Goal: Task Accomplishment & Management: Manage account settings

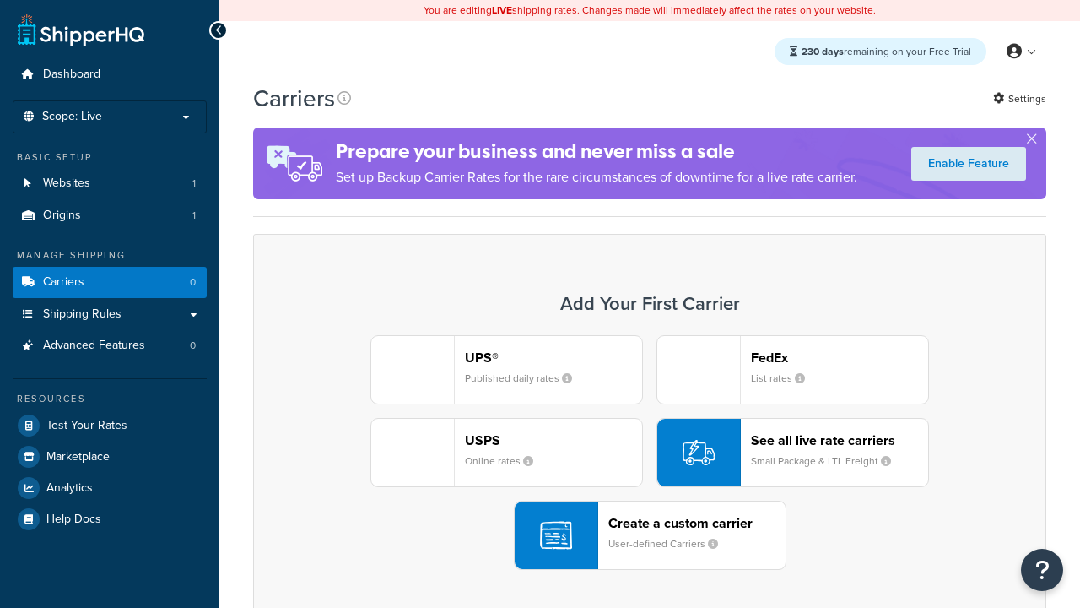
click at [650, 452] on div "UPS® Published daily rates FedEx List rates USPS Online rates See all live rate…" at bounding box center [650, 452] width 758 height 235
click at [840, 357] on header "FedEx" at bounding box center [839, 357] width 177 height 16
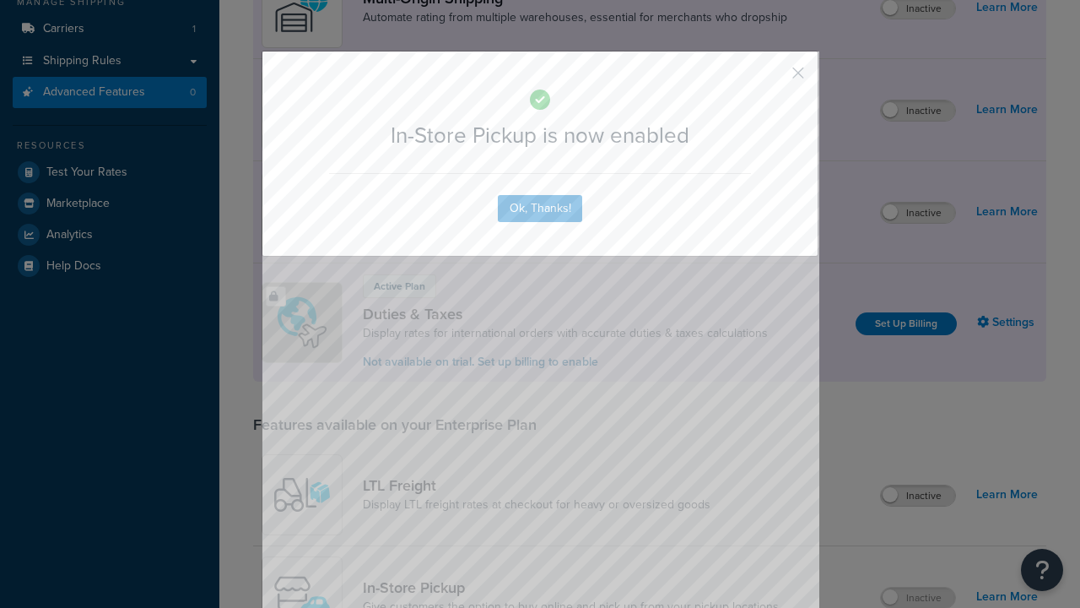
scroll to position [285, 0]
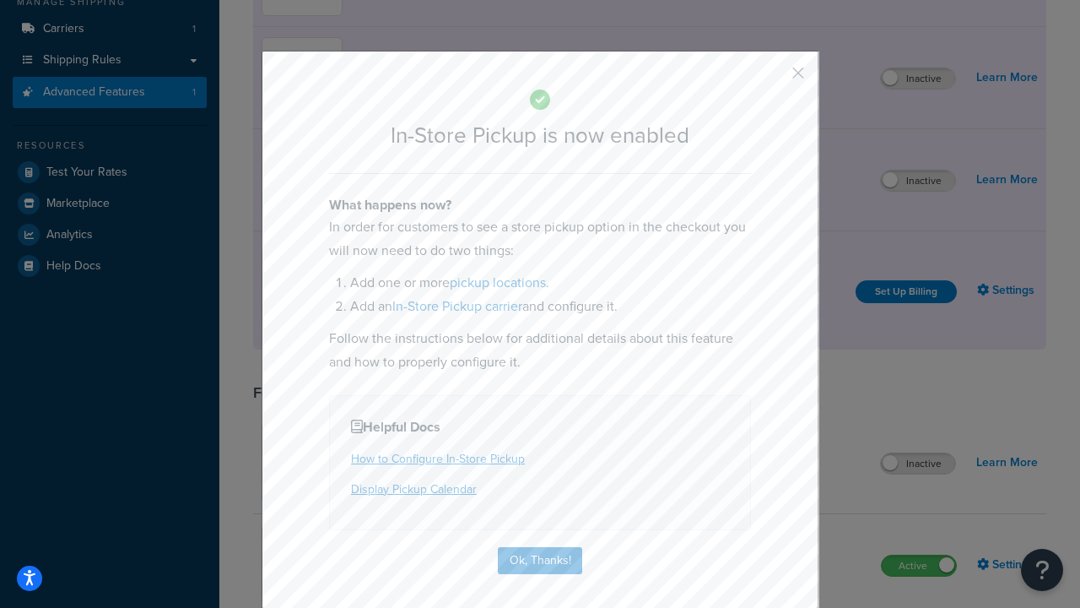
click at [773, 78] on button "button" at bounding box center [773, 79] width 4 height 4
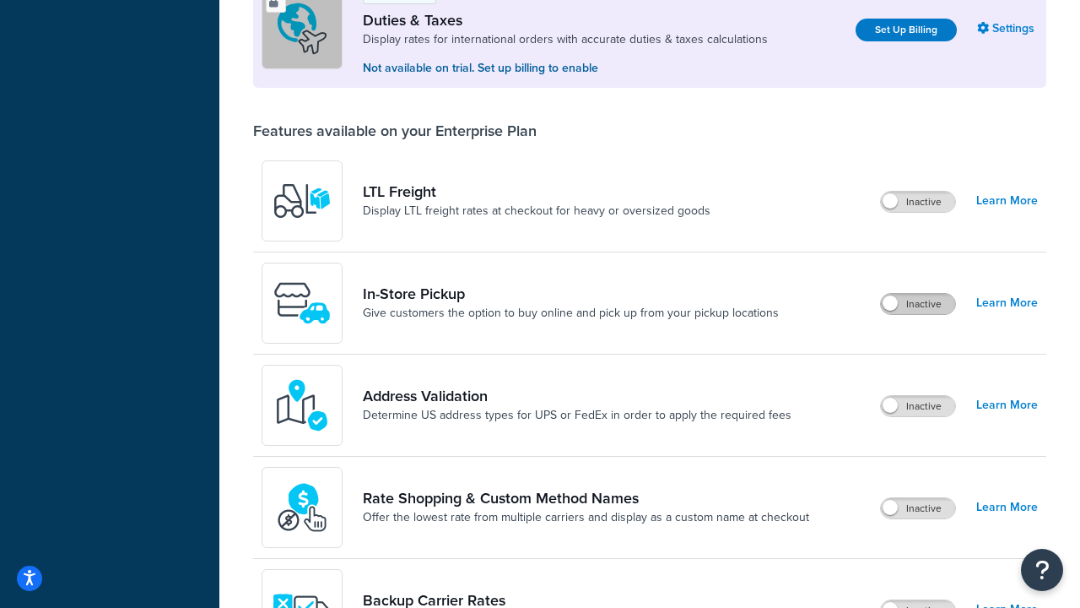
scroll to position [515, 0]
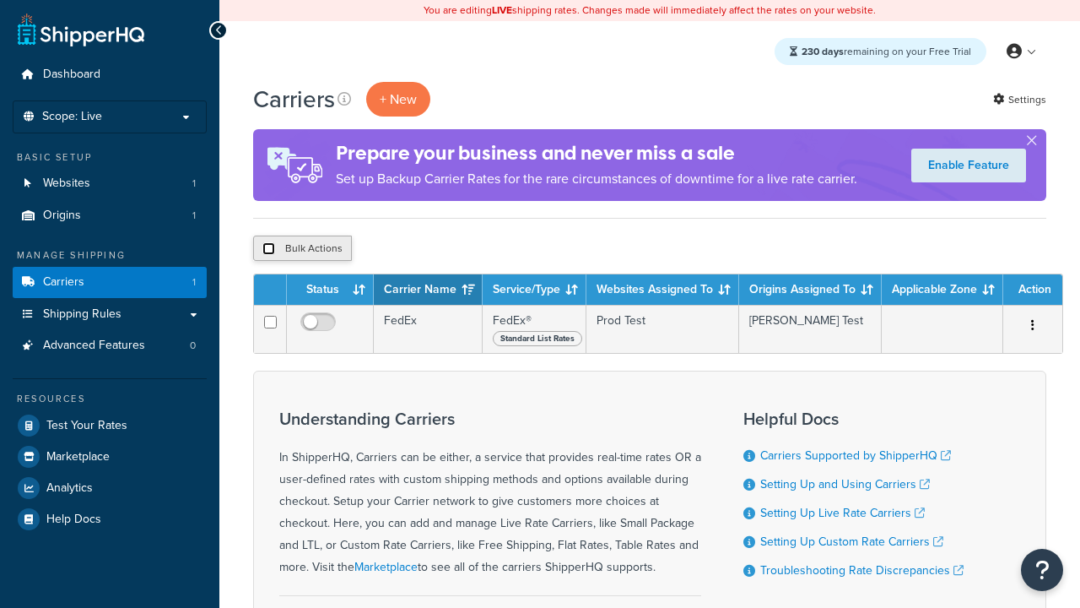
click at [268, 249] on input "checkbox" at bounding box center [269, 248] width 13 height 13
checkbox input "true"
click at [0, 0] on button "Delete" at bounding box center [0, 0] width 0 height 0
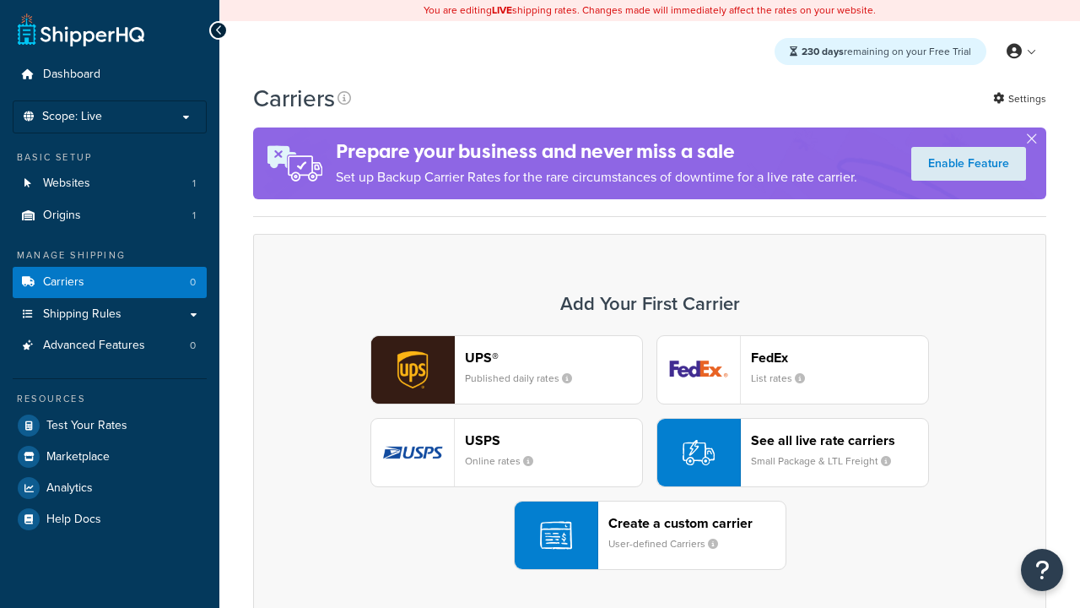
click at [650, 452] on div "UPS® Published daily rates FedEx List rates USPS Online rates See all live rate…" at bounding box center [650, 452] width 758 height 235
click at [650, 535] on div "Create a custom carrier User-defined Carriers" at bounding box center [697, 535] width 177 height 41
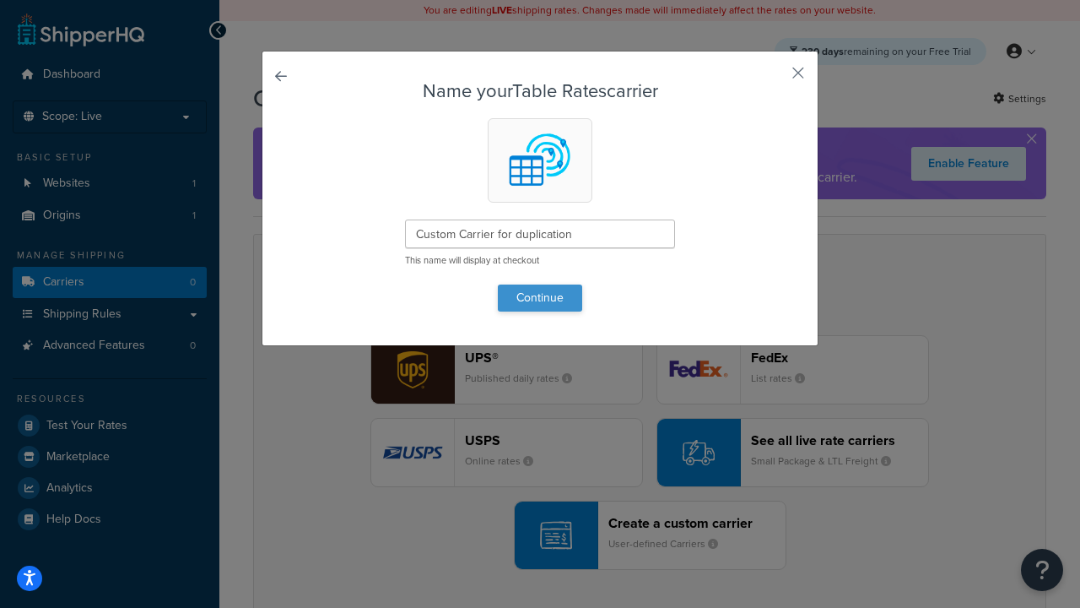
type input "Custom Carrier for duplication"
click at [540, 297] on button "Continue" at bounding box center [540, 297] width 84 height 27
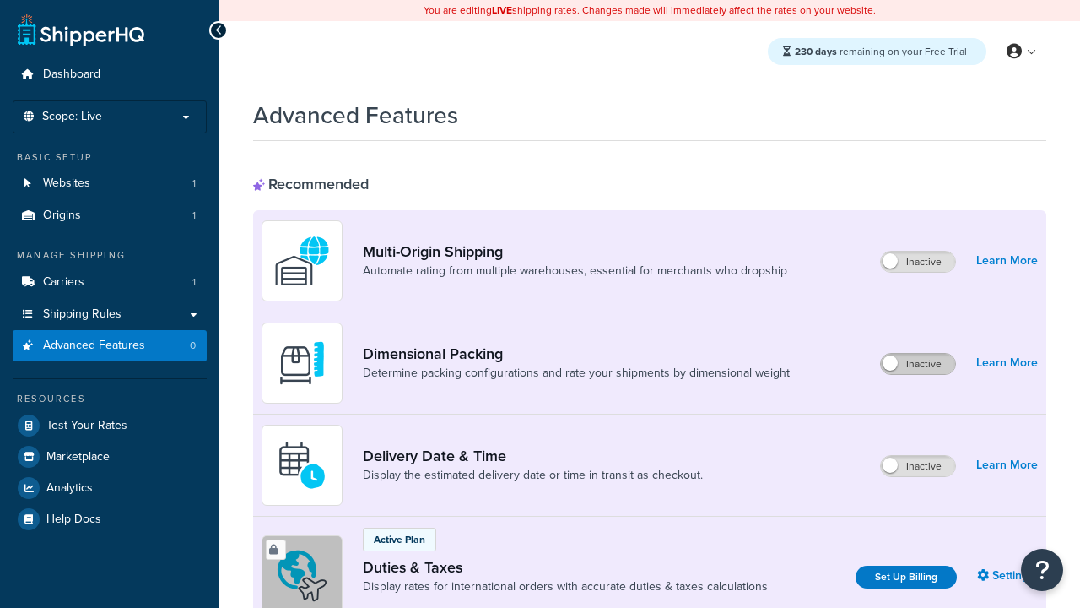
click at [918, 364] on label "Inactive" at bounding box center [918, 364] width 74 height 20
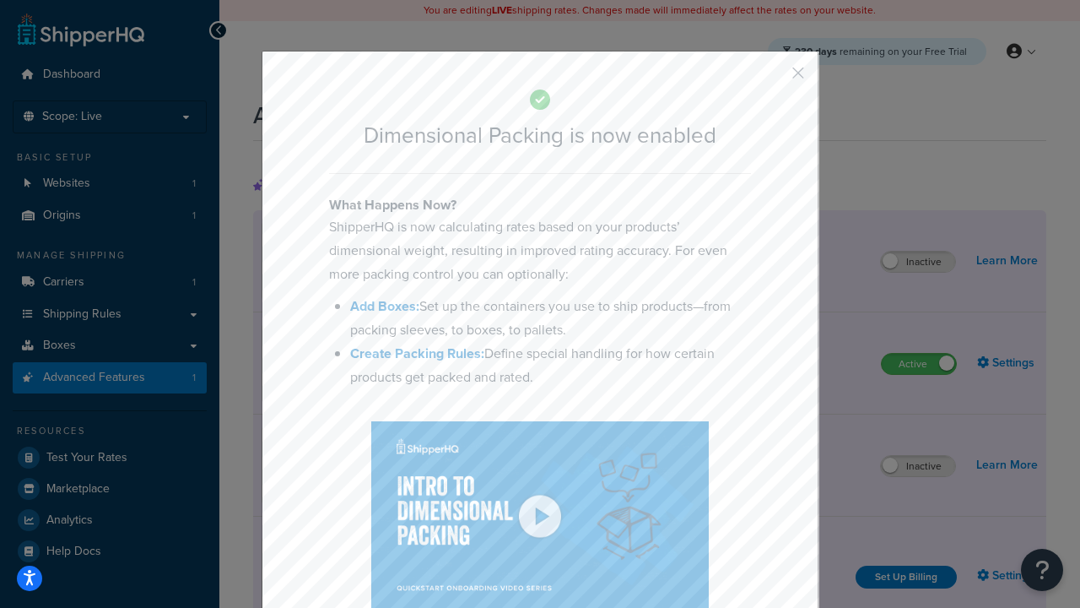
click at [773, 78] on button "button" at bounding box center [773, 79] width 4 height 4
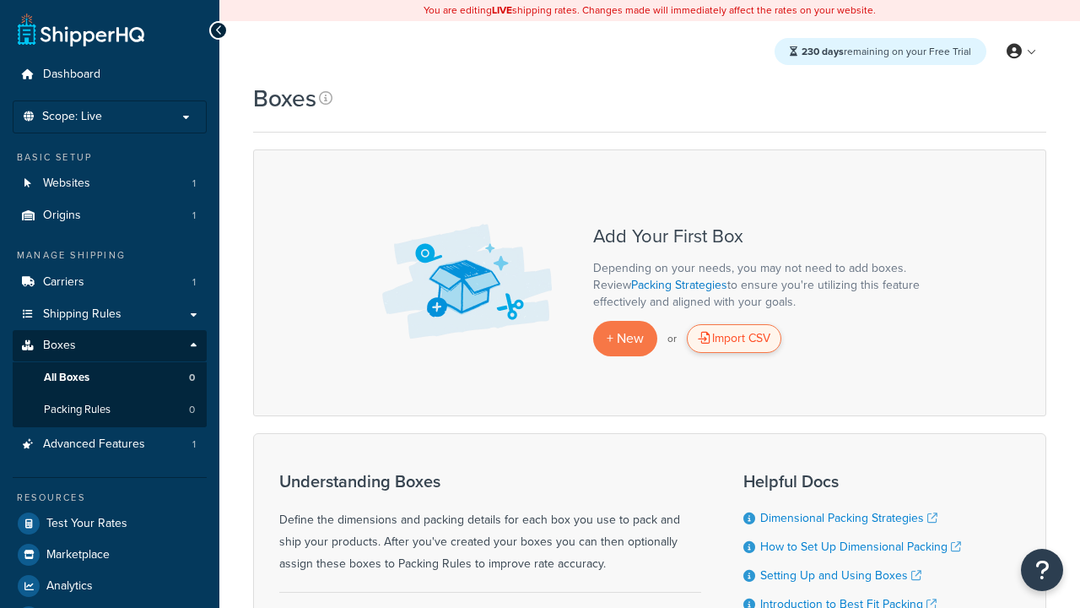
click at [734, 338] on div "Import CSV" at bounding box center [734, 338] width 95 height 29
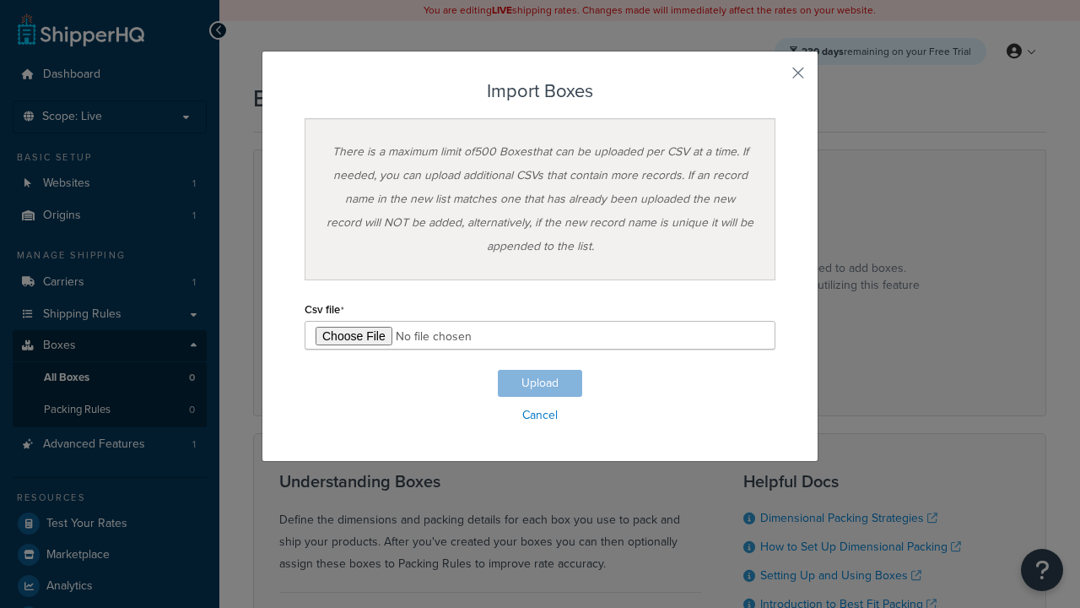
click at [540, 91] on h3 "Import Boxes" at bounding box center [540, 91] width 471 height 20
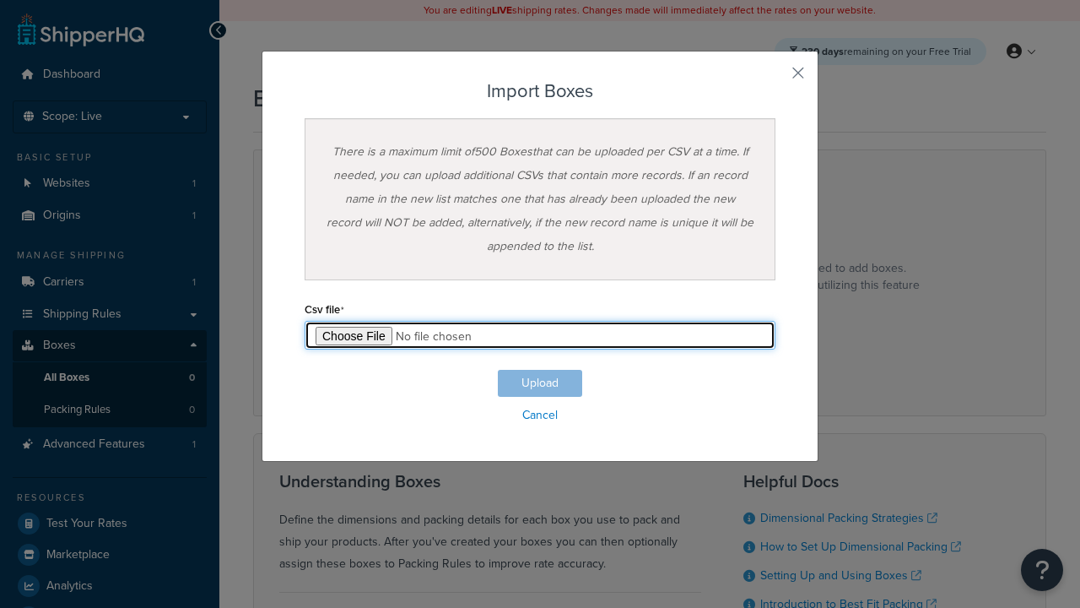
click at [540, 335] on input "file" at bounding box center [540, 335] width 471 height 29
type input "C:\fakepath\importBoxesSuccess.csv"
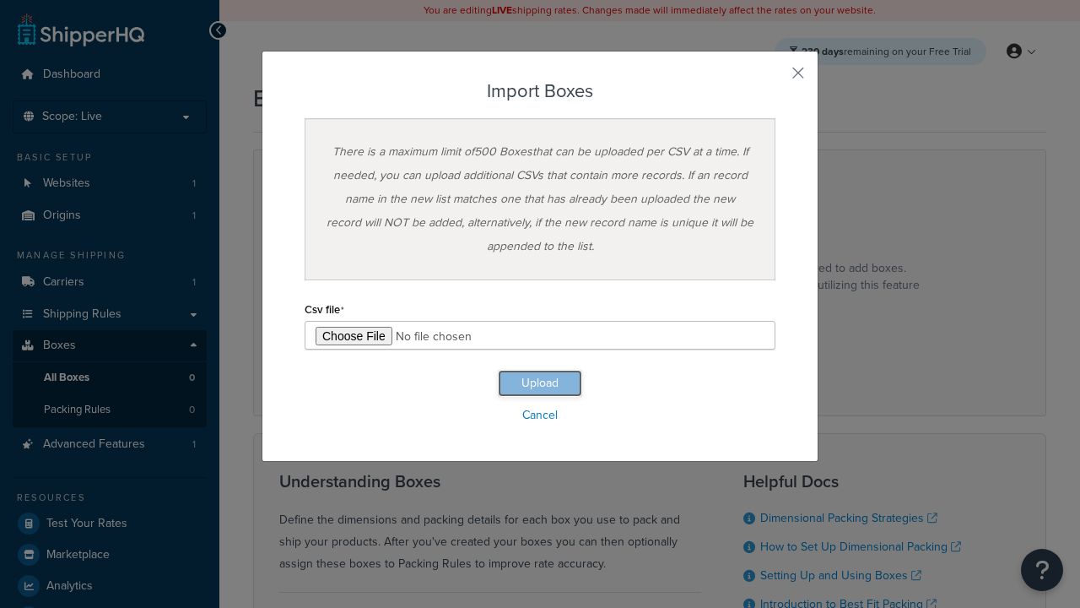
click at [540, 383] on button "Upload" at bounding box center [540, 383] width 84 height 27
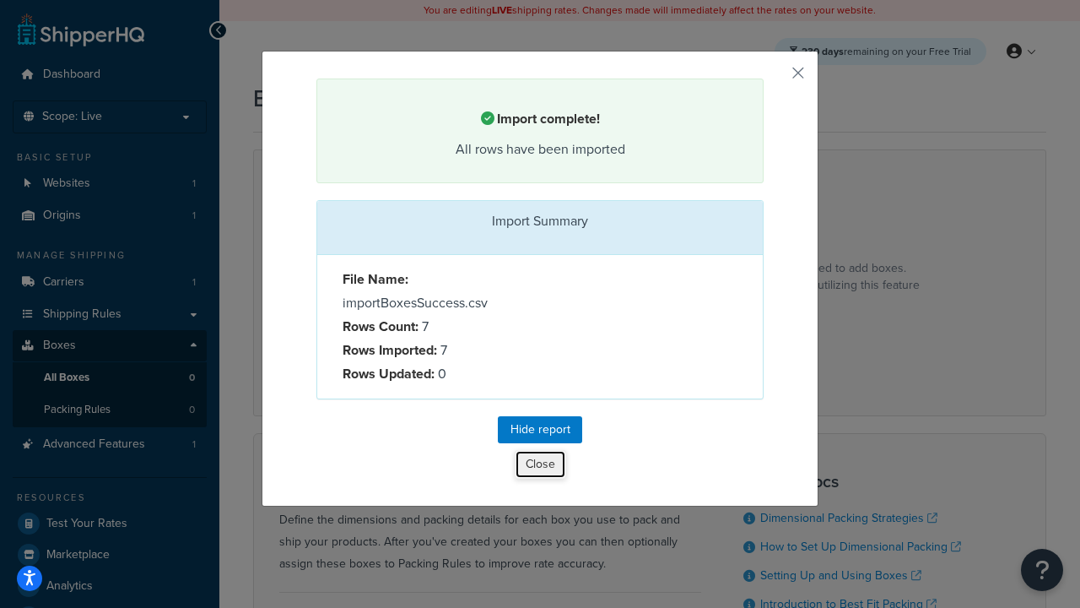
click at [540, 467] on button "Close" at bounding box center [540, 464] width 51 height 29
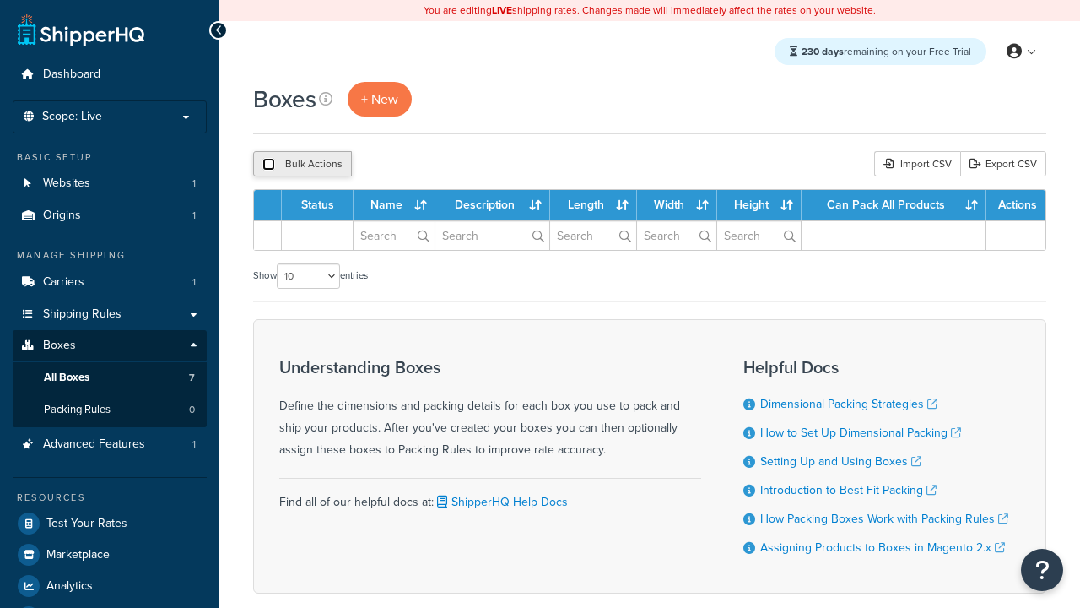
click at [268, 165] on input "checkbox" at bounding box center [269, 164] width 13 height 13
checkbox input "true"
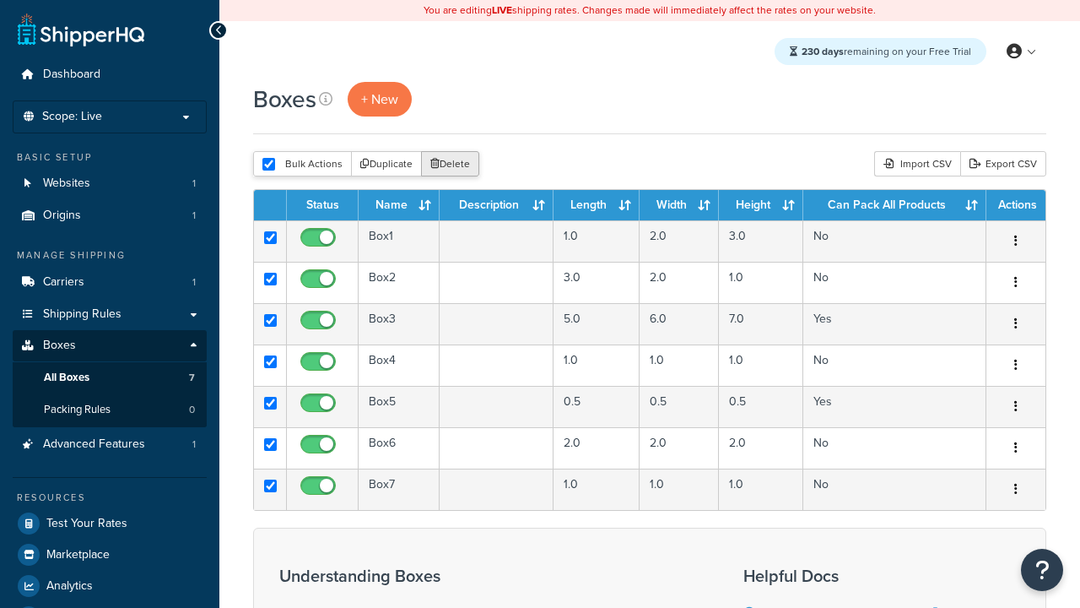
click at [454, 165] on button "Delete" at bounding box center [450, 163] width 58 height 25
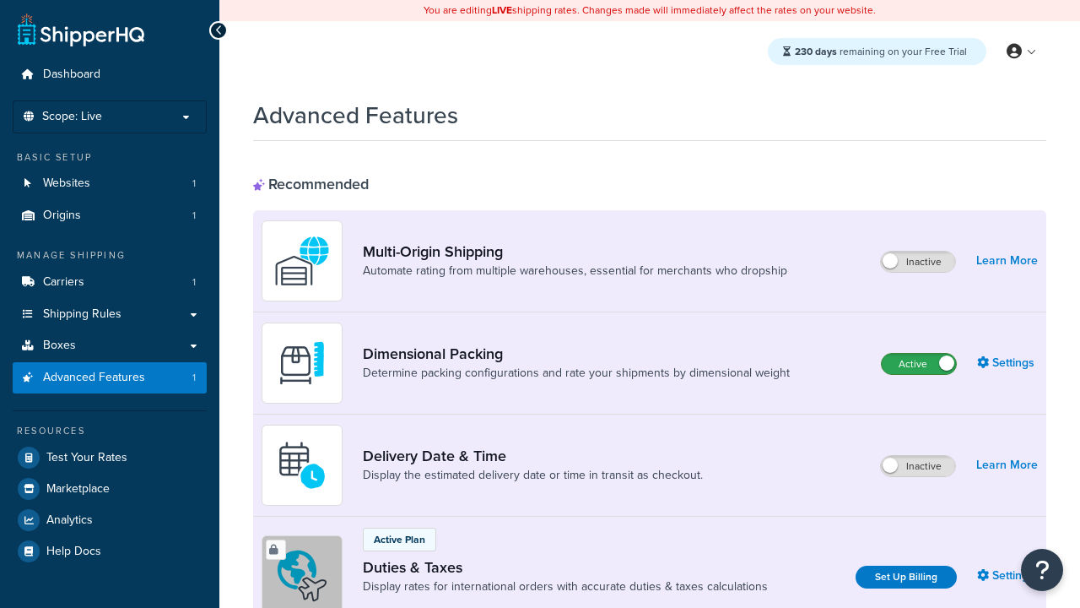
click at [919, 364] on label "Active" at bounding box center [919, 364] width 74 height 20
